Goal: Navigation & Orientation: Find specific page/section

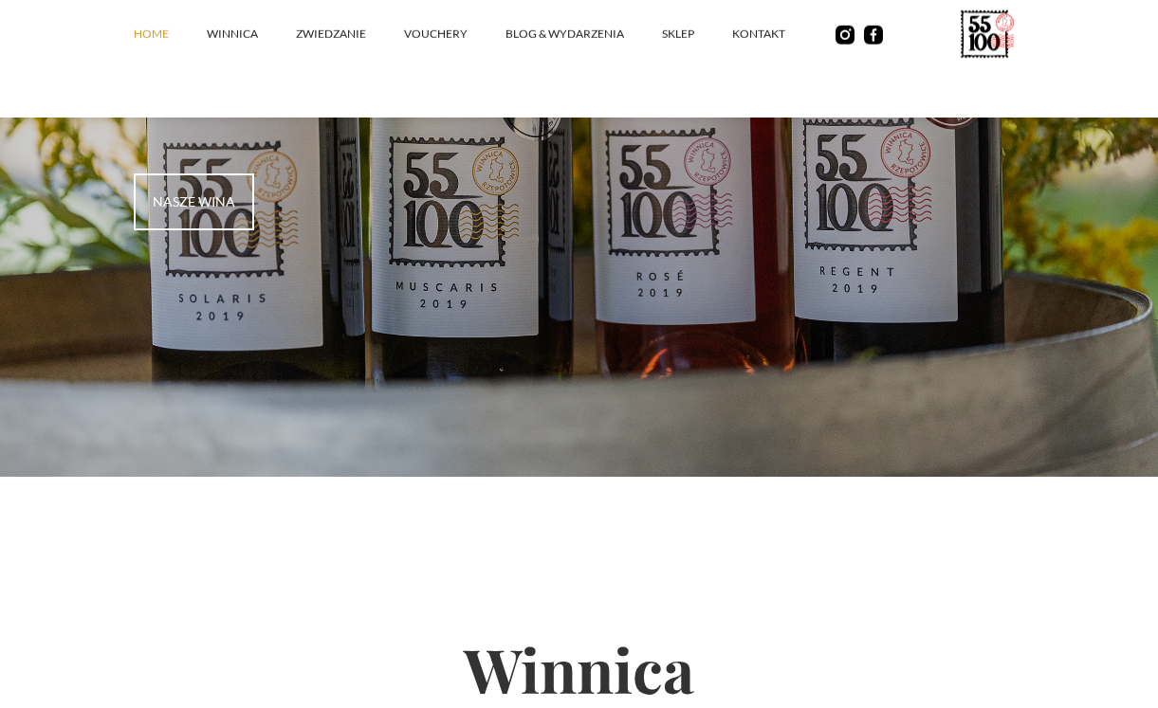
scroll to position [379, 0]
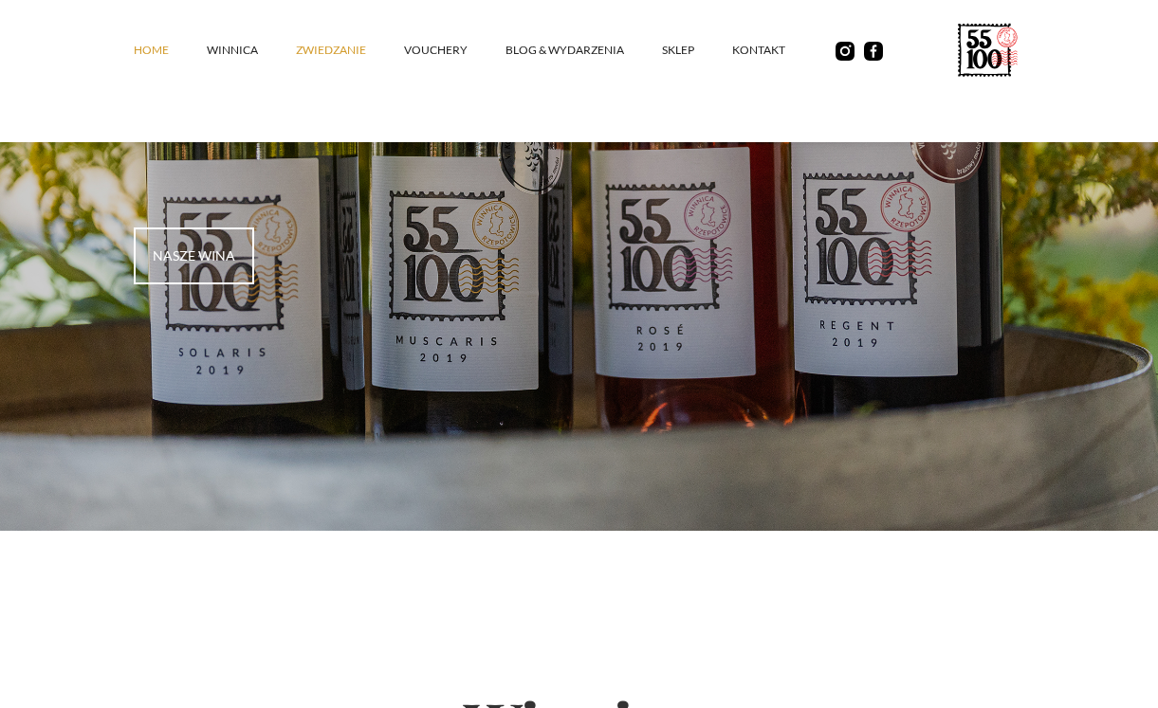
click at [337, 54] on link "ZWIEDZANIE" at bounding box center [350, 50] width 108 height 57
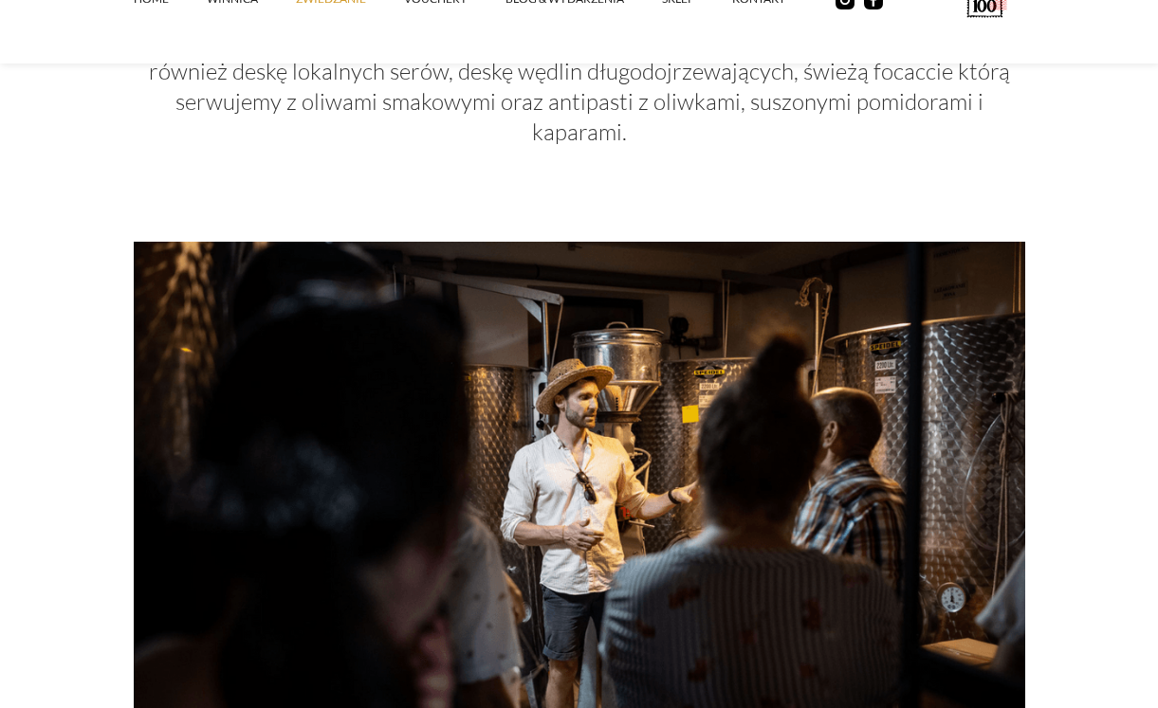
scroll to position [1232, 0]
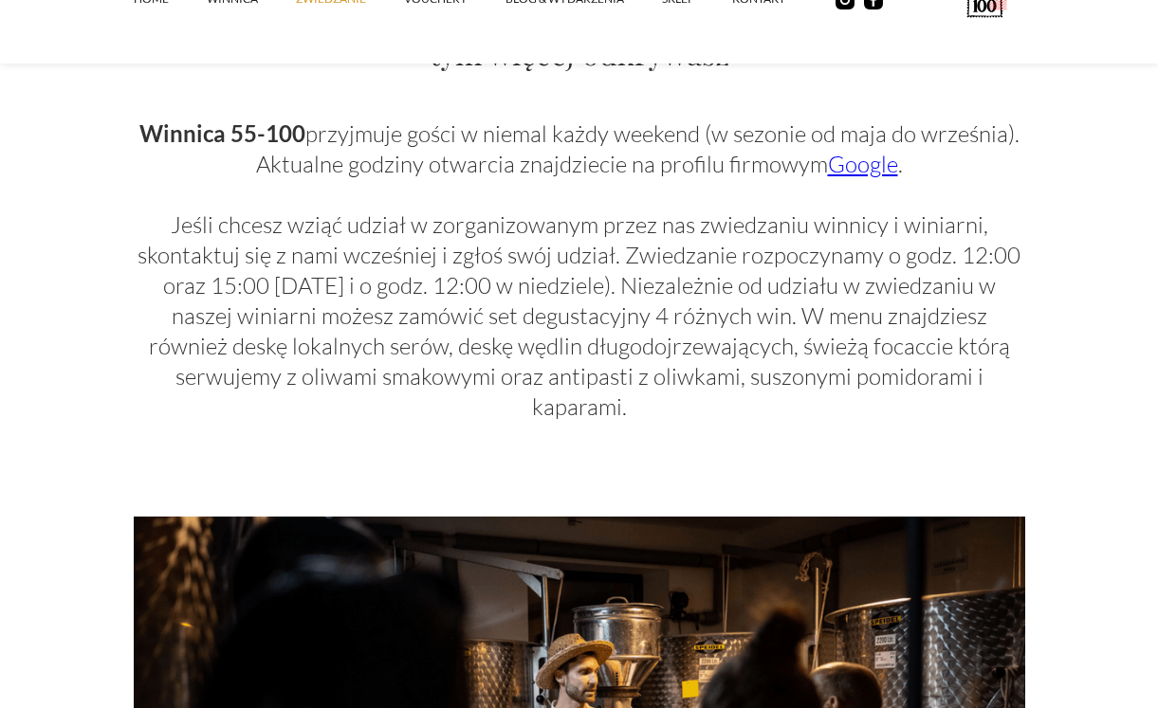
click at [870, 150] on link "Google" at bounding box center [863, 164] width 70 height 28
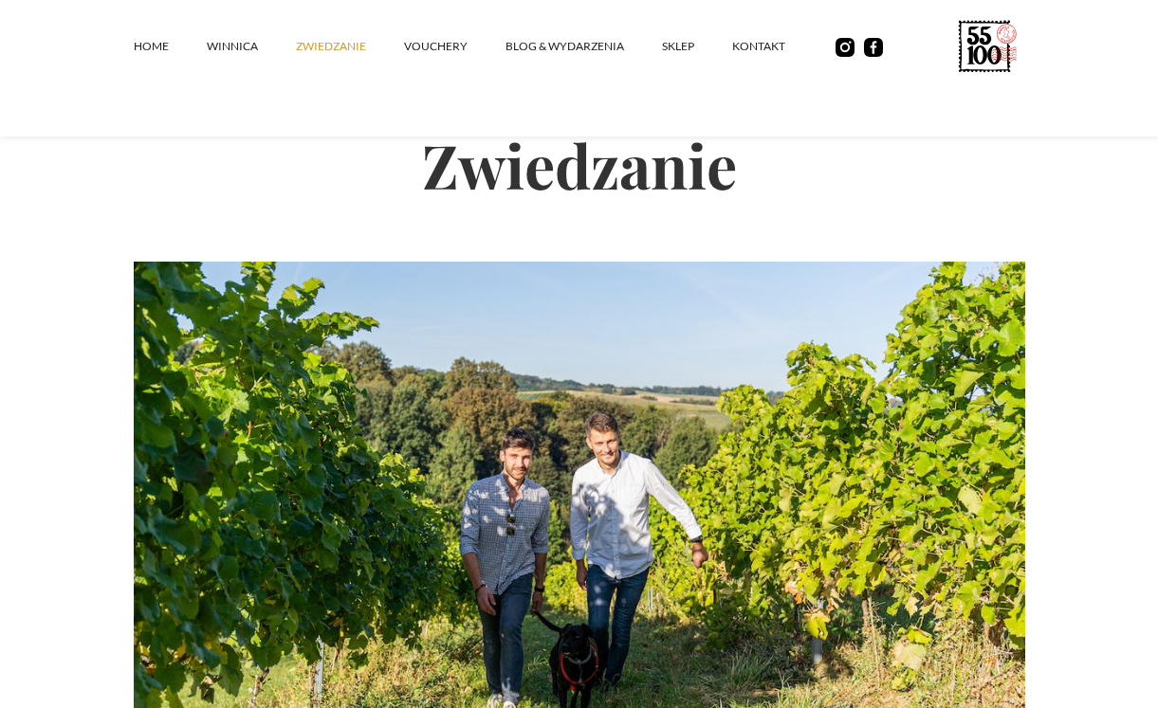
scroll to position [0, 0]
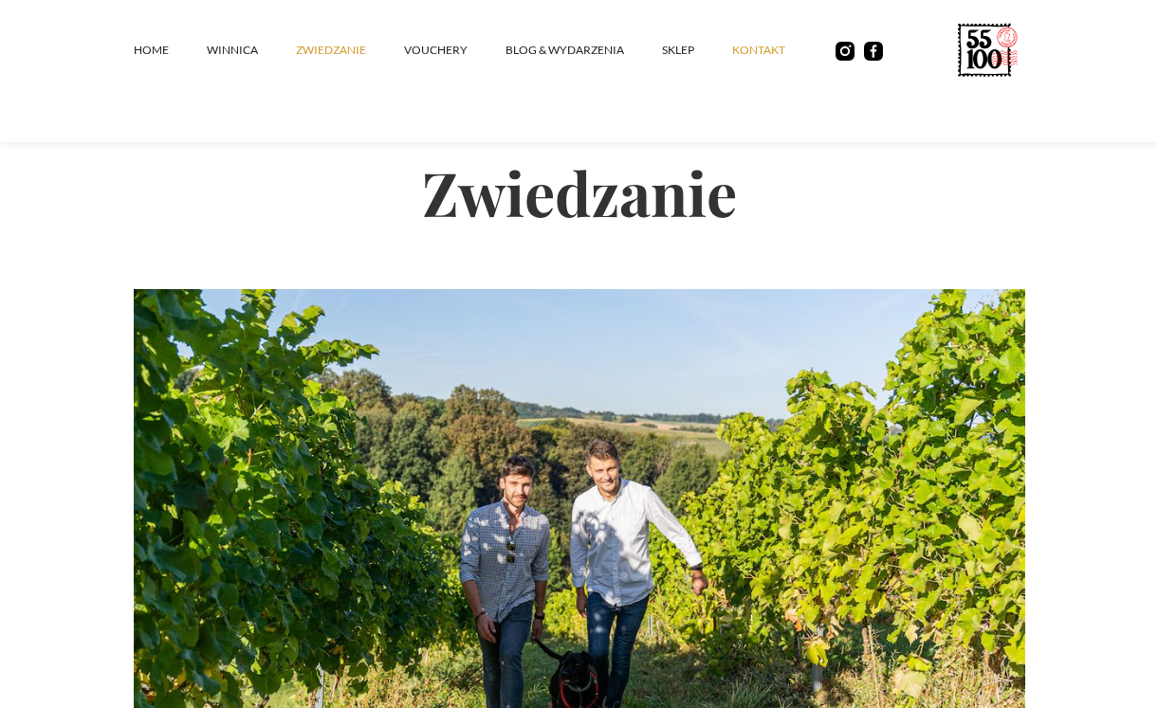
click at [769, 49] on link "kontakt" at bounding box center [777, 50] width 91 height 57
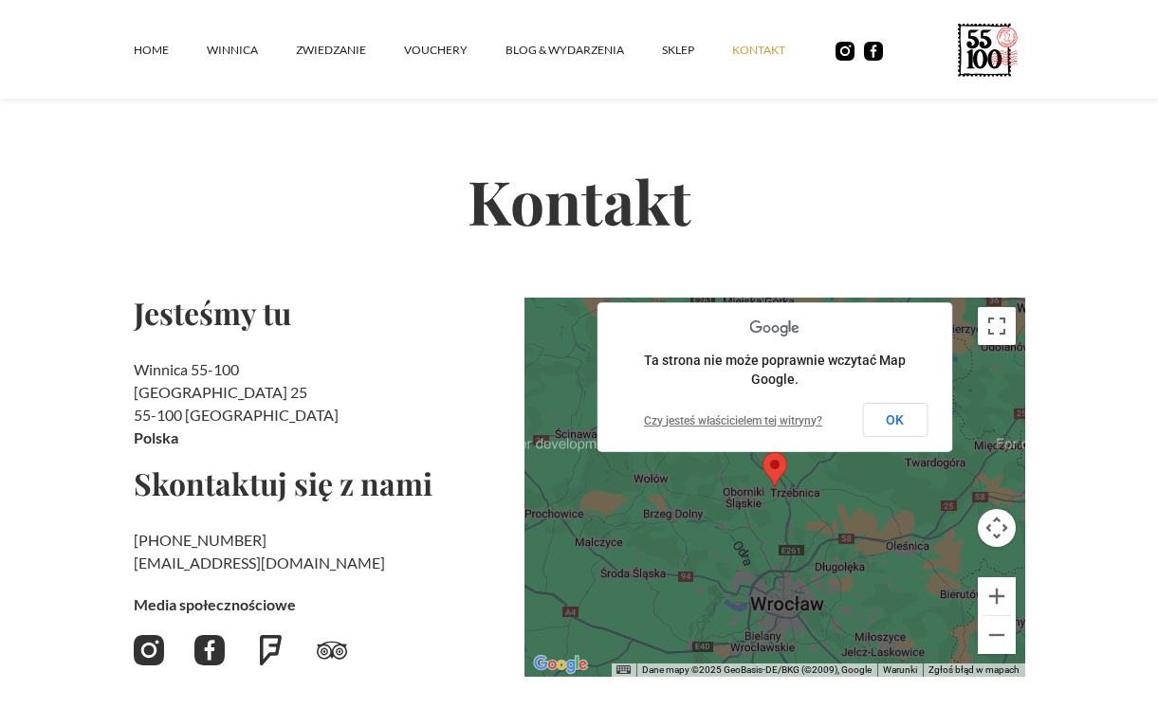
scroll to position [190, 0]
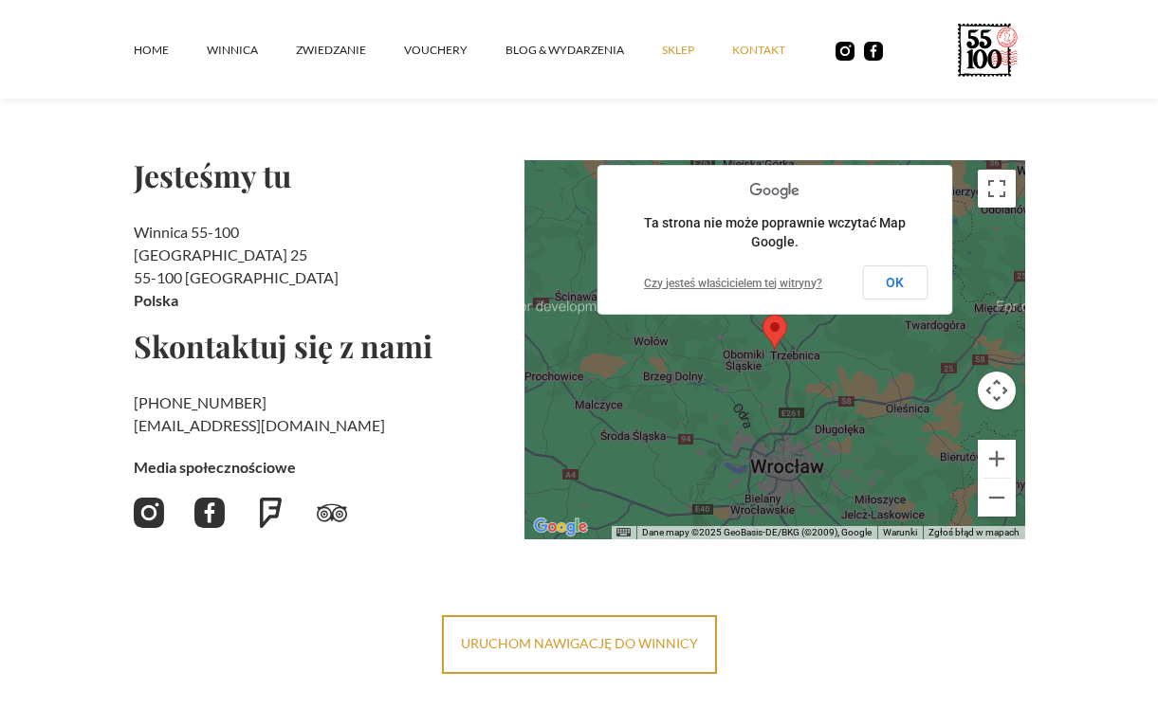
click at [676, 48] on link "SKLEP" at bounding box center [697, 50] width 70 height 57
